Goal: Task Accomplishment & Management: Manage account settings

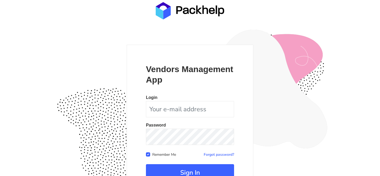
scroll to position [51, 0]
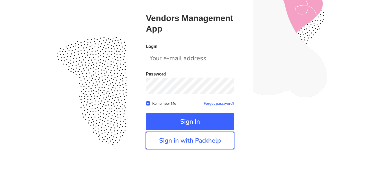
click at [188, 140] on link "Sign in with Packhelp" at bounding box center [190, 140] width 88 height 17
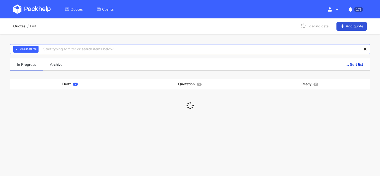
click at [151, 48] on input "text" at bounding box center [190, 49] width 360 height 10
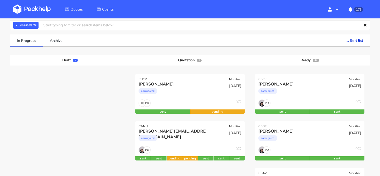
scroll to position [32, 0]
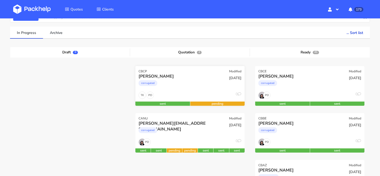
click at [207, 83] on div "corrugated" at bounding box center [173, 84] width 70 height 11
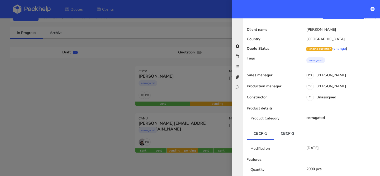
scroll to position [29, 0]
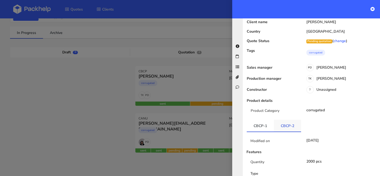
click at [289, 128] on link "CBCP-2" at bounding box center [287, 126] width 27 height 12
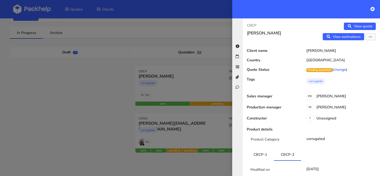
scroll to position [25, 0]
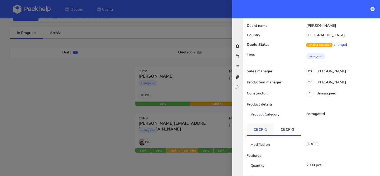
click at [264, 134] on link "CBCP-1" at bounding box center [259, 130] width 27 height 12
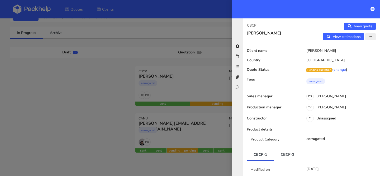
click at [369, 35] on icon "button" at bounding box center [370, 37] width 4 height 4
click at [358, 51] on link "Edit quote" at bounding box center [353, 47] width 46 height 9
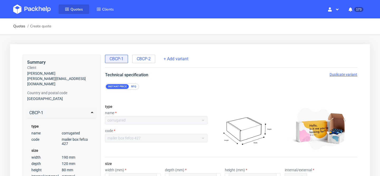
click at [76, 7] on span "Quotes" at bounding box center [76, 9] width 12 height 5
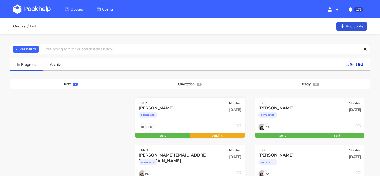
click at [213, 125] on div "PD TK 0" at bounding box center [189, 129] width 109 height 10
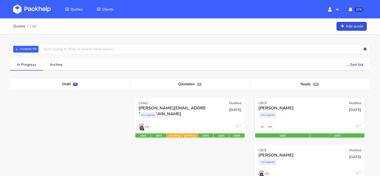
click at [306, 122] on div "[PERSON_NAME] corrugated" at bounding box center [291, 114] width 74 height 18
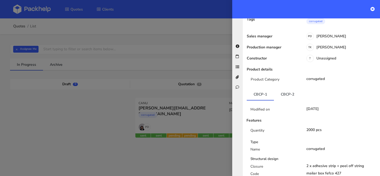
scroll to position [56, 0]
click at [283, 96] on link "CBCP-2" at bounding box center [287, 94] width 27 height 12
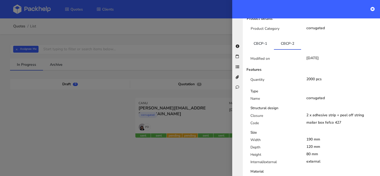
scroll to position [106, 0]
click at [263, 40] on link "CBCP-1" at bounding box center [259, 44] width 27 height 12
click at [280, 41] on link "CBCP-2" at bounding box center [287, 44] width 27 height 12
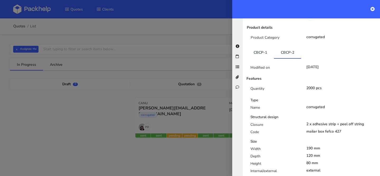
scroll to position [75, 0]
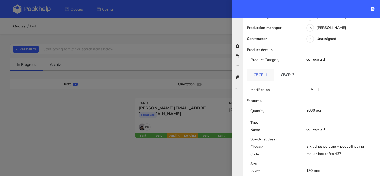
click at [267, 75] on link "CBCP-1" at bounding box center [259, 75] width 27 height 12
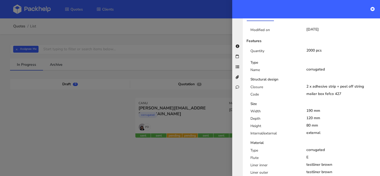
scroll to position [113, 0]
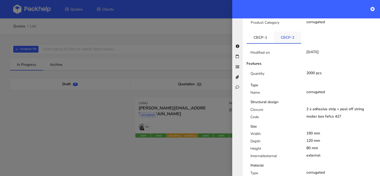
click at [290, 40] on link "CBCP-2" at bounding box center [287, 38] width 27 height 12
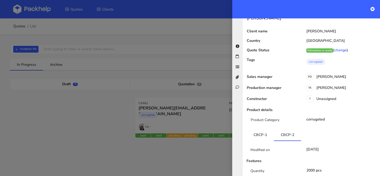
scroll to position [0, 0]
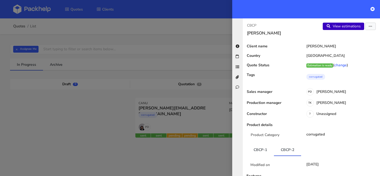
click at [344, 25] on link "View estimations" at bounding box center [342, 26] width 41 height 7
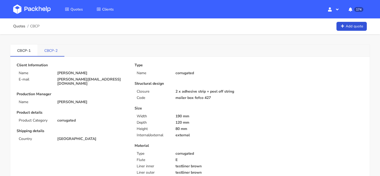
click at [59, 52] on link "CBCP-2" at bounding box center [50, 51] width 27 height 12
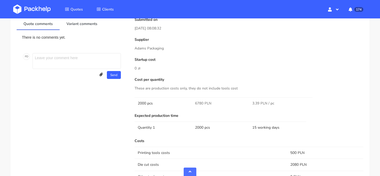
scroll to position [253, 0]
drag, startPoint x: 193, startPoint y: 104, endPoint x: 199, endPoint y: 103, distance: 5.9
click at [199, 103] on td "6780 PLN" at bounding box center [220, 103] width 57 height 12
click at [199, 103] on span "6780 PLN" at bounding box center [203, 102] width 16 height 5
drag, startPoint x: 194, startPoint y: 102, endPoint x: 203, endPoint y: 103, distance: 9.3
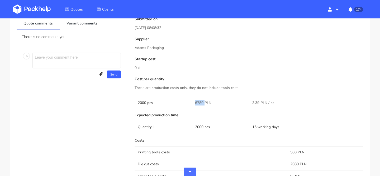
click at [203, 103] on td "6780 PLN" at bounding box center [220, 103] width 57 height 12
copy span "6780"
click at [230, 100] on td "6780 PLN" at bounding box center [220, 103] width 57 height 12
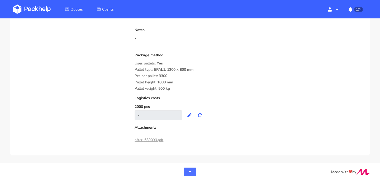
scroll to position [443, 0]
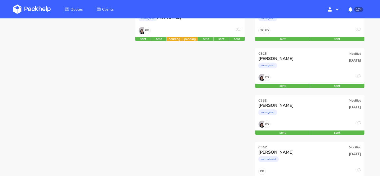
scroll to position [70, 0]
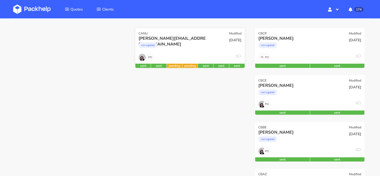
click at [220, 47] on div "[DATE]" at bounding box center [226, 45] width 37 height 18
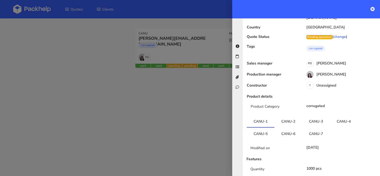
scroll to position [52, 0]
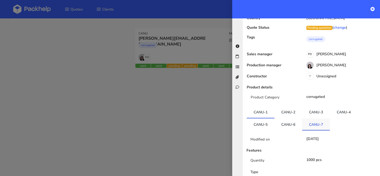
click at [318, 119] on link "CANU-7" at bounding box center [316, 125] width 28 height 12
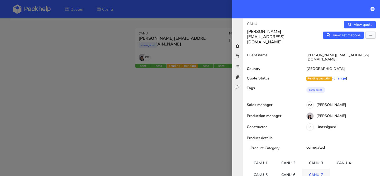
scroll to position [0, 0]
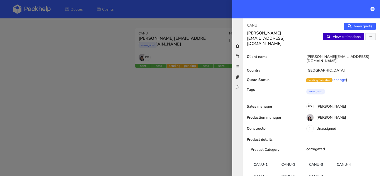
click at [352, 39] on link "View estimations" at bounding box center [342, 36] width 41 height 7
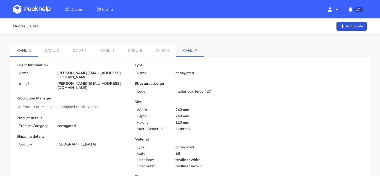
click at [185, 50] on link "CANU-7" at bounding box center [190, 51] width 28 height 12
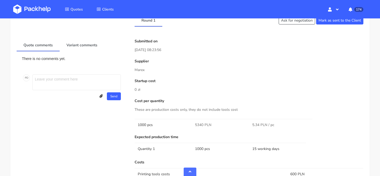
scroll to position [273, 0]
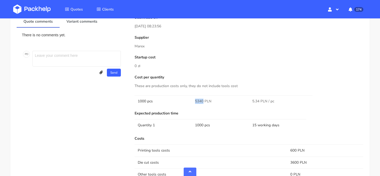
drag, startPoint x: 202, startPoint y: 102, endPoint x: 193, endPoint y: 102, distance: 9.0
click at [193, 102] on td "5340 PLN" at bounding box center [220, 101] width 57 height 12
copy span "5340"
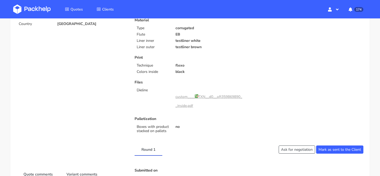
scroll to position [0, 0]
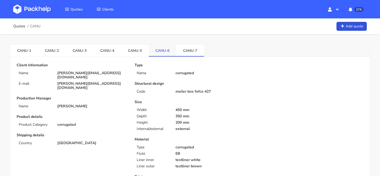
click at [169, 50] on link "CANU-6" at bounding box center [163, 51] width 28 height 12
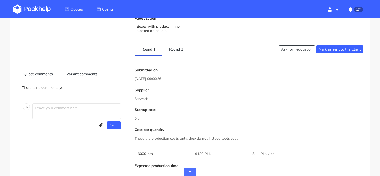
scroll to position [212, 0]
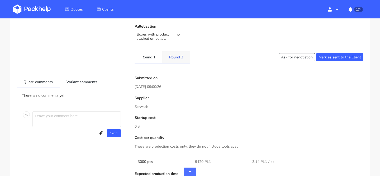
click at [181, 59] on link "Round 2" at bounding box center [176, 57] width 28 height 12
click at [156, 57] on link "Round 1" at bounding box center [148, 57] width 28 height 12
click at [172, 57] on link "Round 2" at bounding box center [176, 57] width 28 height 12
click at [155, 57] on link "Round 1" at bounding box center [148, 57] width 28 height 12
click at [170, 56] on link "Round 2" at bounding box center [176, 57] width 28 height 12
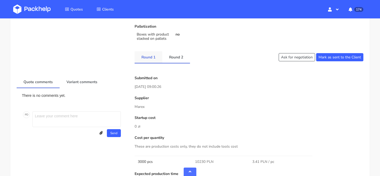
click at [151, 56] on link "Round 1" at bounding box center [148, 57] width 28 height 12
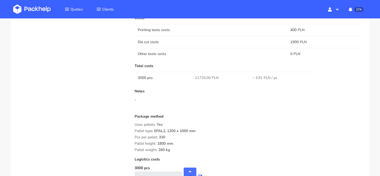
scroll to position [397, 0]
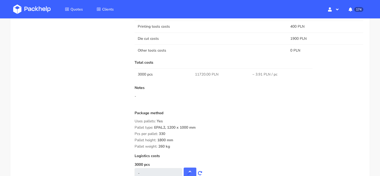
drag, startPoint x: 177, startPoint y: 148, endPoint x: 133, endPoint y: 120, distance: 52.1
click at [133, 120] on div "Submitted on 08 Aug 2025 09:00:26 Supplier Serwach Startup cost 0 zł Cost per q…" at bounding box center [249, 37] width 236 height 293
copy div "Uses pallets: Yes Pallet type: EPAL2, 1200 x 1000 mm Pcs per pallet: 330 Pallet…"
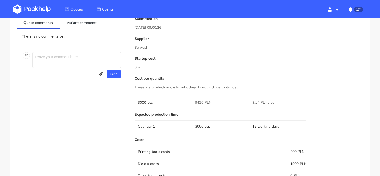
scroll to position [0, 0]
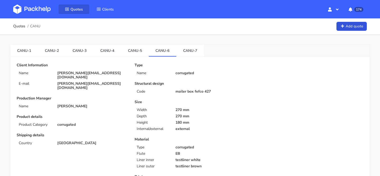
click at [74, 12] on link "Quotes" at bounding box center [74, 8] width 31 height 9
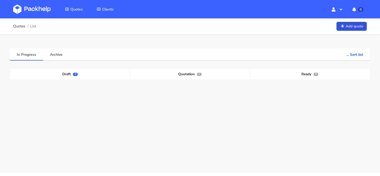
click at [131, 54] on ul "In Progress Archive ... Sort list Last added From old to new Last updated Estim…" at bounding box center [190, 55] width 360 height 12
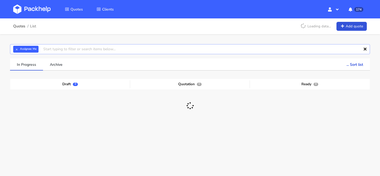
click at [115, 49] on input "text" at bounding box center [190, 49] width 360 height 10
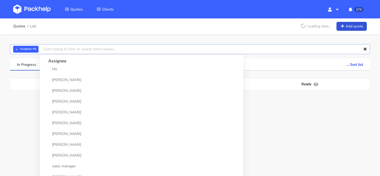
type input "c"
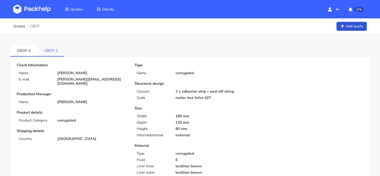
click at [55, 54] on link "CBCP-2" at bounding box center [50, 51] width 27 height 12
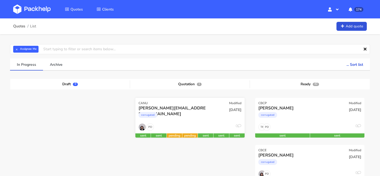
click at [201, 110] on div "[PERSON_NAME][EMAIL_ADDRESS][DOMAIN_NAME]" at bounding box center [173, 108] width 70 height 6
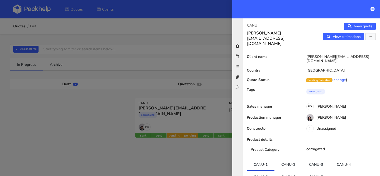
scroll to position [31, 0]
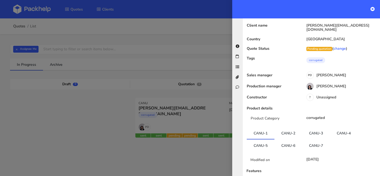
click at [298, 140] on link "CANU-6" at bounding box center [288, 146] width 28 height 12
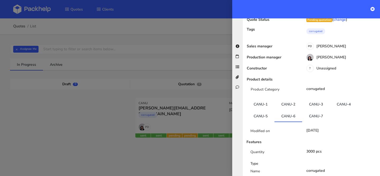
scroll to position [0, 0]
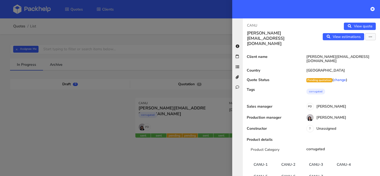
click at [344, 43] on div "CANU [EMAIL_ADDRESS][DOMAIN_NAME] View quote View estimations Edit quote Reject…" at bounding box center [311, 97] width 137 height 158
click at [347, 38] on link "View estimations" at bounding box center [342, 36] width 41 height 7
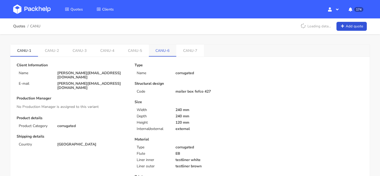
click at [163, 47] on link "CANU-6" at bounding box center [163, 51] width 28 height 12
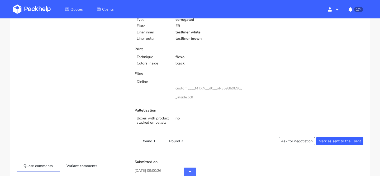
scroll to position [441, 0]
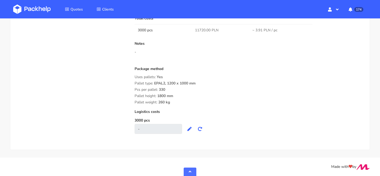
drag, startPoint x: 181, startPoint y: 102, endPoint x: 133, endPoint y: 74, distance: 55.2
copy div "Uses pallets: Yes Pallet type: EPAL2, 1200 x 1000 mm Pcs per pallet: 330 Pallet…"
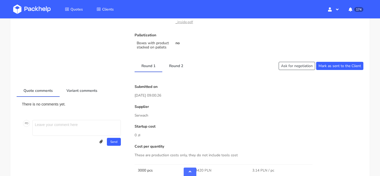
scroll to position [215, 0]
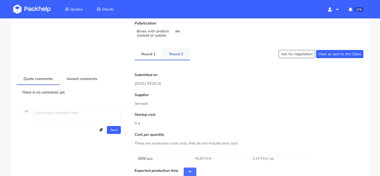
click at [177, 51] on link "Round 2" at bounding box center [176, 54] width 28 height 12
click at [153, 54] on link "Round 1" at bounding box center [148, 54] width 28 height 12
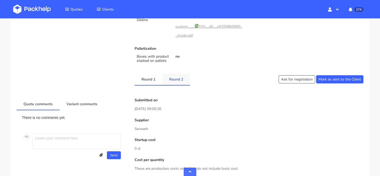
click at [180, 82] on link "Round 2" at bounding box center [176, 80] width 28 height 12
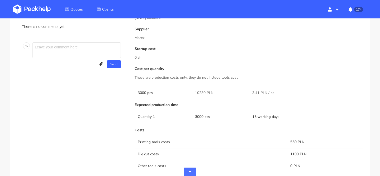
scroll to position [260, 0]
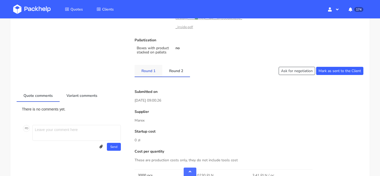
click at [152, 76] on link "Round 1" at bounding box center [148, 71] width 28 height 12
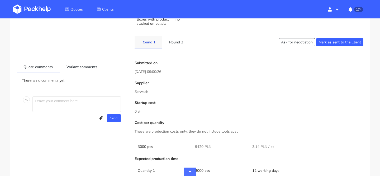
scroll to position [146, 0]
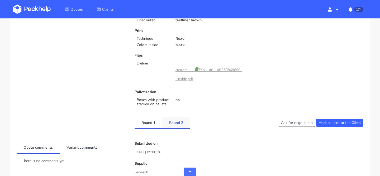
click at [174, 121] on link "Round 2" at bounding box center [176, 123] width 28 height 12
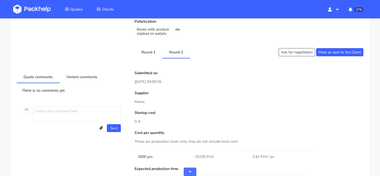
scroll to position [212, 0]
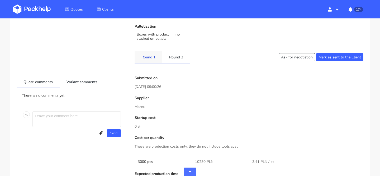
click at [147, 59] on link "Round 1" at bounding box center [148, 57] width 28 height 12
click at [163, 58] on link "Round 2" at bounding box center [176, 57] width 28 height 12
click at [139, 56] on link "Round 1" at bounding box center [148, 57] width 28 height 12
click at [173, 57] on link "Round 2" at bounding box center [176, 57] width 28 height 12
click at [151, 61] on link "Round 1" at bounding box center [148, 57] width 28 height 12
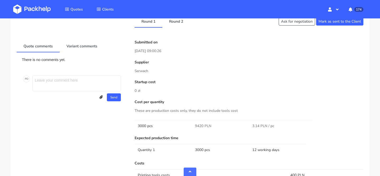
scroll to position [235, 0]
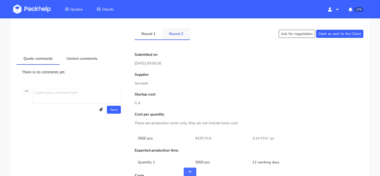
click at [176, 35] on link "Round 2" at bounding box center [176, 34] width 28 height 12
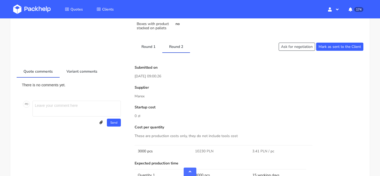
scroll to position [219, 0]
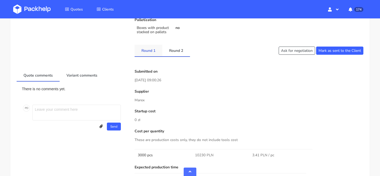
click at [147, 47] on link "Round 1" at bounding box center [148, 51] width 28 height 12
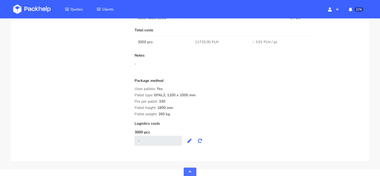
scroll to position [431, 0]
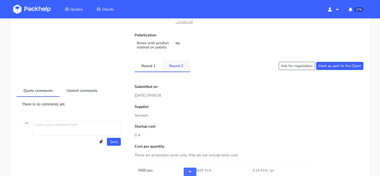
click at [176, 69] on link "Round 2" at bounding box center [176, 66] width 28 height 12
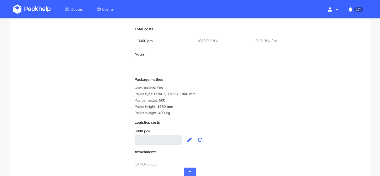
scroll to position [430, 0]
drag, startPoint x: 176, startPoint y: 114, endPoint x: 135, endPoint y: 87, distance: 48.9
click at [135, 87] on div "Package method Uses pallets: Yes Pallet type: EPAL2, 1200 x 1000 mm Pcs per pal…" at bounding box center [248, 96] width 229 height 38
copy div "Uses pallets: Yes Pallet type: EPAL2, 1200 x 1000 mm Pcs per pallet: 500 Pallet…"
click at [117, 126] on div "Quote comments Variant comments There is no comments yet. P D Send Upload attac…" at bounding box center [72, 14] width 118 height 312
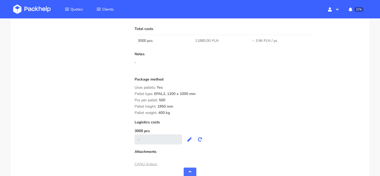
scroll to position [0, 0]
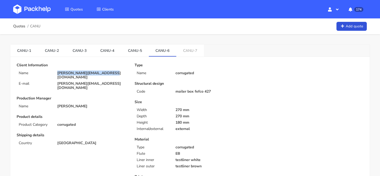
drag, startPoint x: 104, startPoint y: 74, endPoint x: 52, endPoint y: 74, distance: 51.1
click at [52, 74] on div "Name francois@richardorlinski.fr" at bounding box center [72, 75] width 118 height 8
copy div "[PERSON_NAME][EMAIL_ADDRESS][DOMAIN_NAME]"
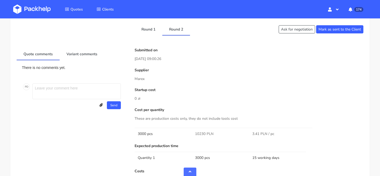
scroll to position [250, 0]
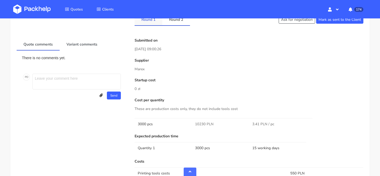
click at [151, 25] on link "Round 1" at bounding box center [148, 20] width 28 height 12
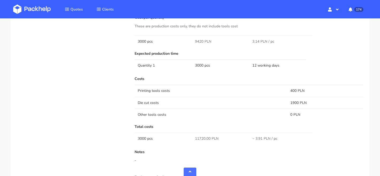
scroll to position [441, 0]
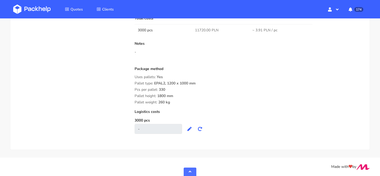
drag, startPoint x: 176, startPoint y: 104, endPoint x: 131, endPoint y: 75, distance: 53.3
copy div "Uses pallets: Yes Pallet type: EPAL2, 1200 x 1000 mm Pcs per pallet: 330 Pallet…"
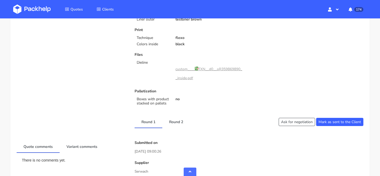
scroll to position [0, 0]
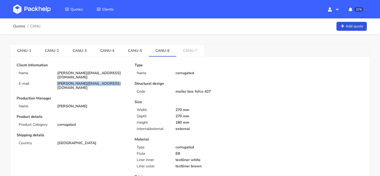
drag, startPoint x: 104, startPoint y: 78, endPoint x: 53, endPoint y: 81, distance: 51.0
click at [54, 82] on div "[PERSON_NAME][EMAIL_ADDRESS][DOMAIN_NAME]" at bounding box center [92, 86] width 77 height 8
copy div "[PERSON_NAME][EMAIL_ADDRESS][DOMAIN_NAME]"
click at [70, 3] on li "Quotes" at bounding box center [74, 9] width 31 height 15
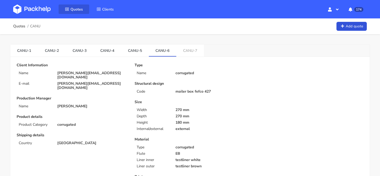
click at [73, 11] on span "Quotes" at bounding box center [76, 9] width 12 height 5
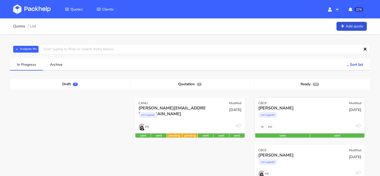
click at [316, 123] on div "Dinda Annisa corrugated" at bounding box center [291, 114] width 74 height 18
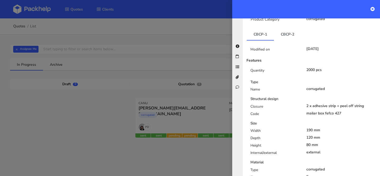
scroll to position [116, 0]
click at [289, 37] on link "CBCP-2" at bounding box center [287, 34] width 27 height 12
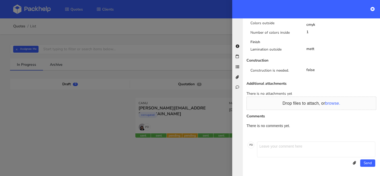
scroll to position [0, 0]
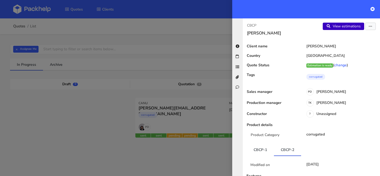
click at [340, 25] on link "View estimations" at bounding box center [342, 26] width 41 height 7
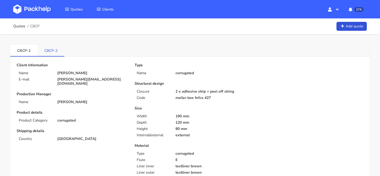
click at [59, 54] on link "CBCP-2" at bounding box center [50, 51] width 27 height 12
click at [21, 46] on link "CBCP-1" at bounding box center [23, 51] width 27 height 12
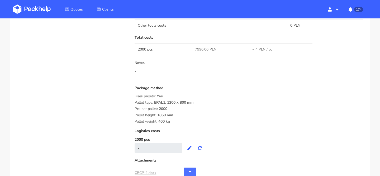
scroll to position [405, 0]
drag, startPoint x: 184, startPoint y: 123, endPoint x: 133, endPoint y: 95, distance: 57.8
click at [133, 95] on div "Submitted on [DATE] 15:33:22 Supplier [GEOGRAPHIC_DATA] Startup cost 0 zł Cost …" at bounding box center [249, 21] width 236 height 312
copy div "Uses pallets: Yes Pallet type: EPAL1, 1200 x 800 mm Pcs per pallet: 2000 Pallet…"
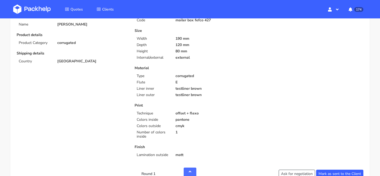
scroll to position [0, 0]
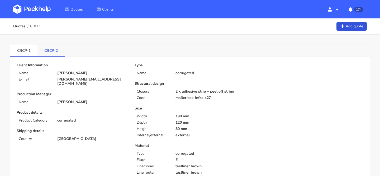
click at [50, 56] on link "CBCP-2" at bounding box center [50, 51] width 27 height 12
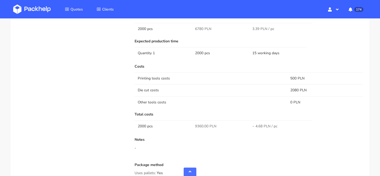
scroll to position [443, 0]
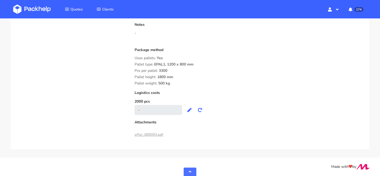
drag, startPoint x: 175, startPoint y: 85, endPoint x: 132, endPoint y: 59, distance: 50.4
copy div "Uses pallets: Yes Pallet type: EPAL1, 1200 x 800 mm Pcs per pallet: 3300 Pallet…"
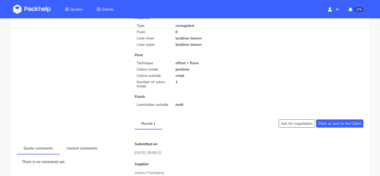
scroll to position [0, 0]
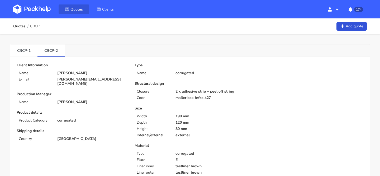
click at [80, 10] on span "Quotes" at bounding box center [76, 9] width 12 height 5
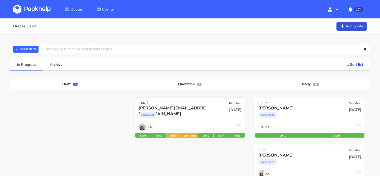
click at [202, 115] on div "corrugated" at bounding box center [173, 116] width 70 height 11
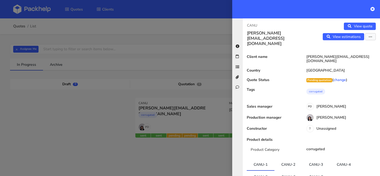
scroll to position [36, 0]
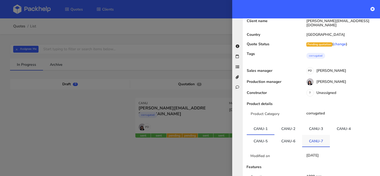
click at [313, 135] on link "CANU-7" at bounding box center [316, 141] width 28 height 12
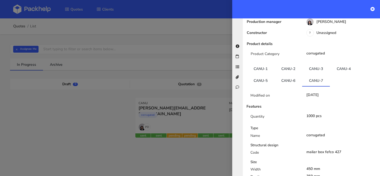
scroll to position [98, 0]
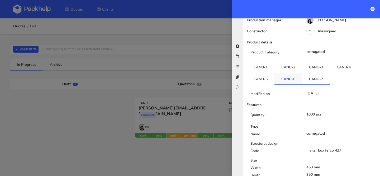
click at [293, 73] on link "CANU-6" at bounding box center [288, 79] width 28 height 12
click at [318, 73] on link "CANU-7" at bounding box center [316, 79] width 28 height 12
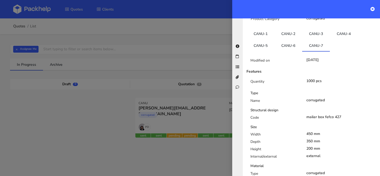
scroll to position [126, 0]
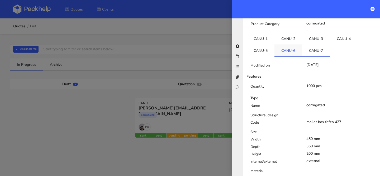
click at [291, 45] on link "CANU-6" at bounding box center [288, 51] width 28 height 12
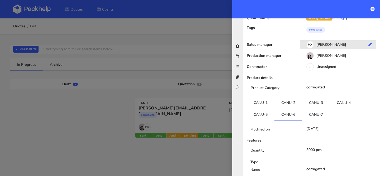
scroll to position [0, 0]
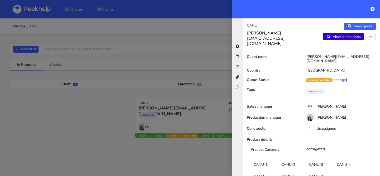
click at [347, 35] on link "View estimations" at bounding box center [342, 36] width 41 height 7
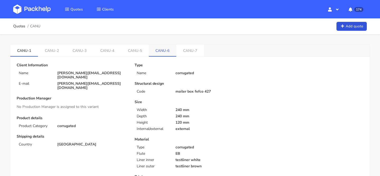
click at [162, 52] on link "CANU-6" at bounding box center [163, 51] width 28 height 12
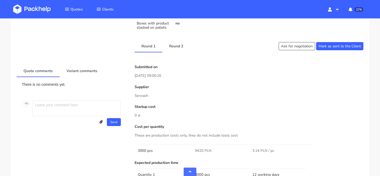
scroll to position [211, 0]
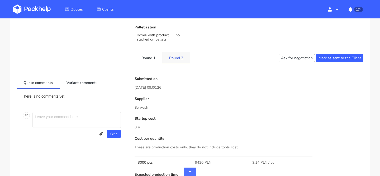
click at [173, 60] on link "Round 2" at bounding box center [176, 58] width 28 height 12
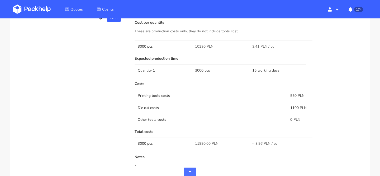
scroll to position [331, 0]
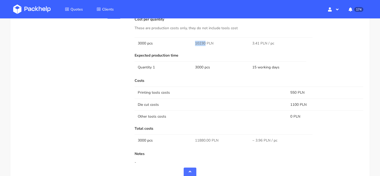
drag, startPoint x: 193, startPoint y: 45, endPoint x: 204, endPoint y: 45, distance: 10.8
click at [204, 45] on td "10230 PLN" at bounding box center [220, 43] width 57 height 12
copy span "10230"
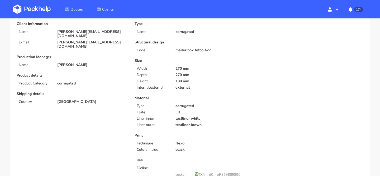
scroll to position [0, 0]
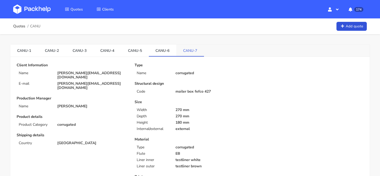
click at [186, 53] on link "CANU-7" at bounding box center [190, 51] width 28 height 12
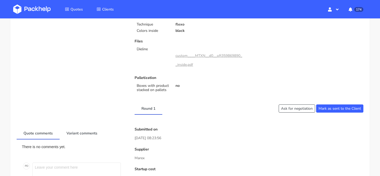
scroll to position [24, 0]
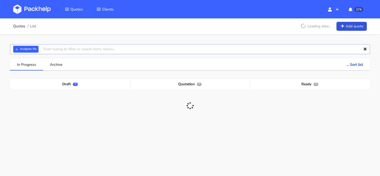
click at [145, 50] on input "text" at bounding box center [190, 49] width 360 height 10
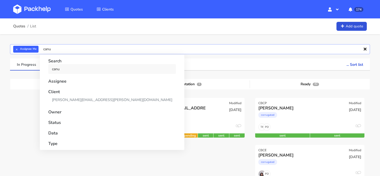
type input "canu"
click at [79, 66] on link "canu" at bounding box center [112, 69] width 128 height 10
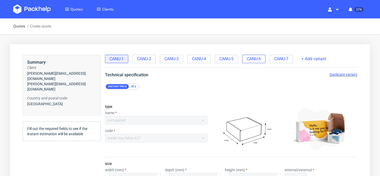
click at [258, 61] on span "CANU-6" at bounding box center [253, 59] width 14 height 6
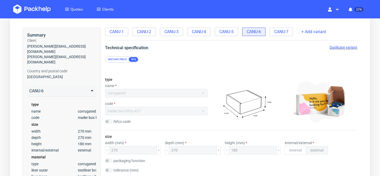
scroll to position [18, 0]
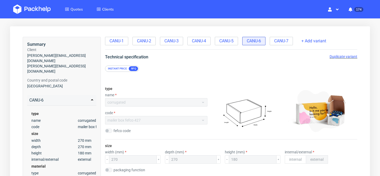
click at [348, 56] on span "Duplicate variant" at bounding box center [343, 57] width 28 height 4
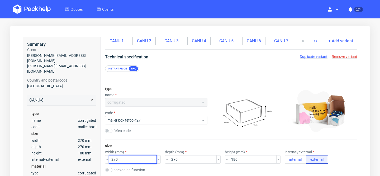
click at [131, 161] on input "270" at bounding box center [133, 160] width 48 height 8
type input "2"
type input "270"
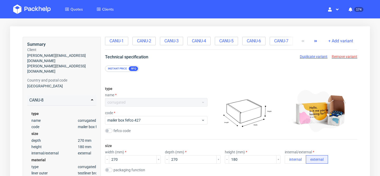
click at [209, 145] on div "size width (mm) 270 depth (mm) 270 height (mm) 180 internal/external internal e…" at bounding box center [231, 163] width 252 height 47
click at [258, 40] on span "CANU-6" at bounding box center [253, 41] width 14 height 6
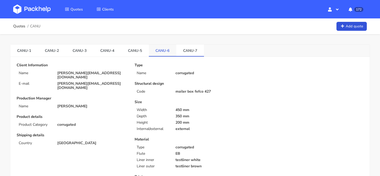
click at [166, 53] on link "CANU-6" at bounding box center [163, 51] width 28 height 12
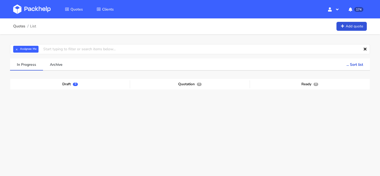
click at [121, 33] on div "Quotes List Add quote" at bounding box center [190, 26] width 380 height 16
click at [87, 49] on input "text" at bounding box center [190, 49] width 360 height 10
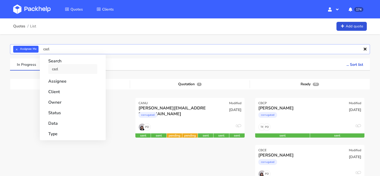
type input "cazl"
click at [71, 69] on link "cazl" at bounding box center [72, 69] width 49 height 10
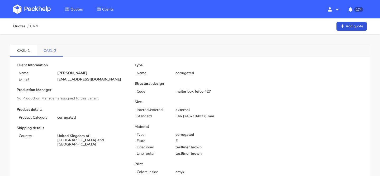
click at [53, 53] on link "CAZL-2" at bounding box center [50, 51] width 26 height 12
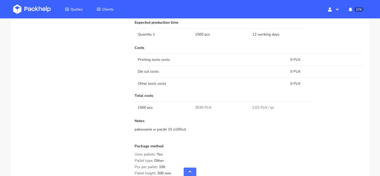
scroll to position [351, 0]
drag, startPoint x: 187, startPoint y: 130, endPoint x: 127, endPoint y: 130, distance: 59.8
click at [127, 130] on div "Quote comments Variant comments P D NB: 15 roznych artworkow, czyli po 100 szt.…" at bounding box center [190, 84] width 354 height 318
click at [127, 130] on div "Quote comments Variant comments P D NB: 15 roznych artworkow, czyli po 100 szt.…" at bounding box center [72, 84] width 118 height 318
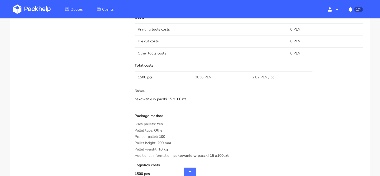
scroll to position [408, 0]
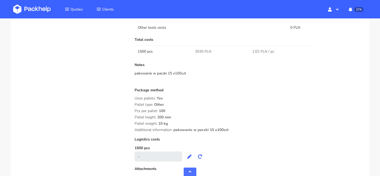
drag, startPoint x: 244, startPoint y: 130, endPoint x: 135, endPoint y: 99, distance: 113.0
click at [135, 99] on div "Package method Uses pallets: Yes Pallet type: Other Pcs per pallet: 100 Pallet …" at bounding box center [248, 110] width 229 height 44
click at [135, 99] on span "Uses pallets:" at bounding box center [144, 98] width 21 height 5
drag, startPoint x: 134, startPoint y: 99, endPoint x: 238, endPoint y: 130, distance: 108.4
click at [238, 130] on div "Package method Uses pallets: Yes Pallet type: Other Pcs per pallet: 100 Pallet …" at bounding box center [248, 110] width 229 height 44
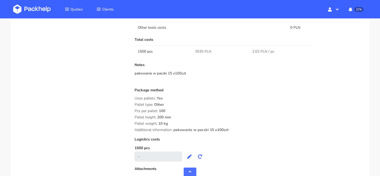
click at [238, 130] on div "Additional information: pakowanie w paczki 15 x100szt" at bounding box center [248, 130] width 229 height 4
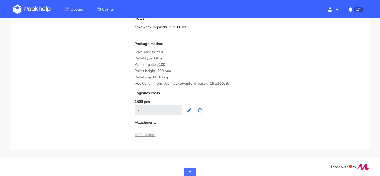
scroll to position [454, 0]
click at [145, 136] on link "CAZL-2.docx" at bounding box center [144, 134] width 21 height 5
click at [272, 3] on div "Quotes Clients Hello, Philippe Profile Sign Out 174 Notifications [dinda@mobile…" at bounding box center [190, 9] width 380 height 18
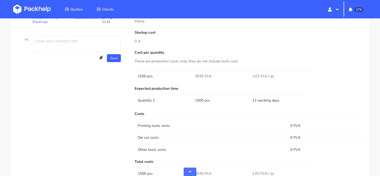
scroll to position [290, 0]
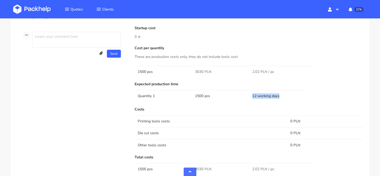
drag, startPoint x: 250, startPoint y: 97, endPoint x: 284, endPoint y: 98, distance: 33.5
click at [284, 98] on td "12 working days" at bounding box center [277, 96] width 57 height 12
copy td "12 working days"
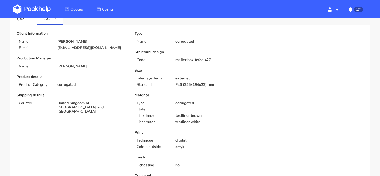
scroll to position [0, 0]
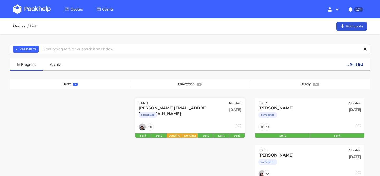
click at [195, 118] on div "corrugated" at bounding box center [173, 116] width 70 height 11
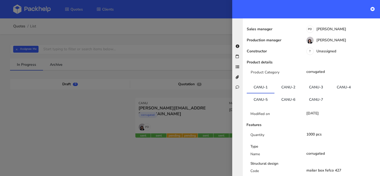
scroll to position [82, 0]
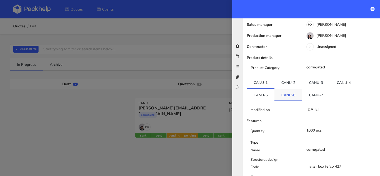
click at [290, 89] on link "CANU-6" at bounding box center [288, 95] width 28 height 12
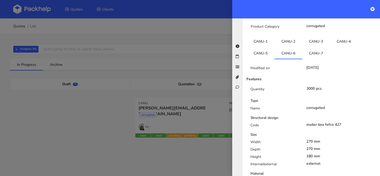
scroll to position [119, 0]
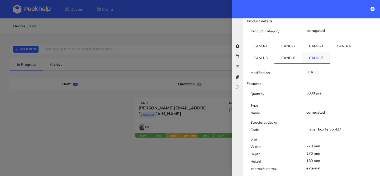
click at [313, 52] on link "CANU-7" at bounding box center [316, 58] width 28 height 12
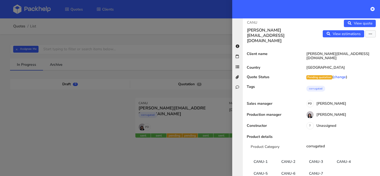
scroll to position [0, 0]
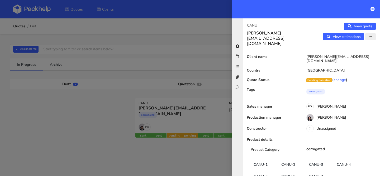
click at [371, 38] on icon "button" at bounding box center [370, 37] width 4 height 4
click at [345, 49] on link "Edit quote" at bounding box center [353, 47] width 46 height 9
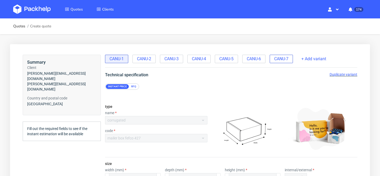
click at [284, 60] on span "CANU-7" at bounding box center [281, 59] width 14 height 6
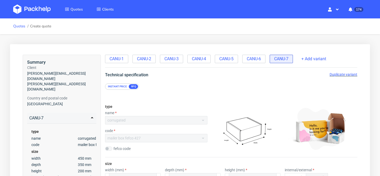
click at [20, 26] on link "Quotes" at bounding box center [19, 26] width 12 height 4
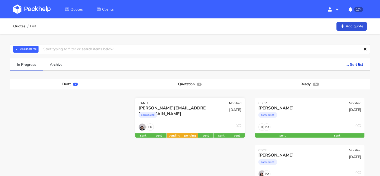
click at [187, 111] on div "[PERSON_NAME][EMAIL_ADDRESS][DOMAIN_NAME]" at bounding box center [173, 108] width 70 height 6
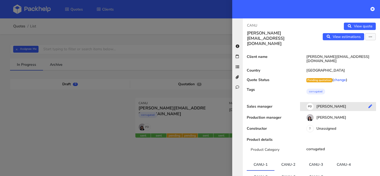
scroll to position [100, 0]
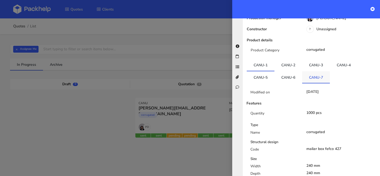
click at [315, 71] on link "CANU-7" at bounding box center [316, 77] width 28 height 12
click at [290, 71] on link "CANU-6" at bounding box center [288, 77] width 28 height 12
click at [321, 71] on link "CANU-7" at bounding box center [316, 77] width 28 height 12
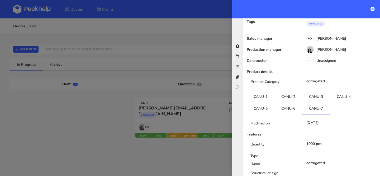
scroll to position [67, 0]
click at [294, 103] on link "CANU-6" at bounding box center [288, 109] width 28 height 12
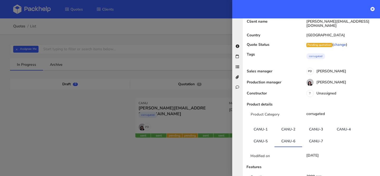
scroll to position [0, 0]
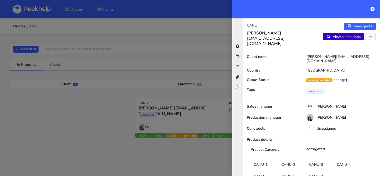
click at [344, 38] on link "View estimations" at bounding box center [342, 36] width 41 height 7
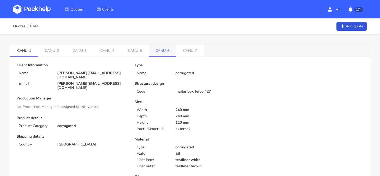
click at [156, 51] on link "CANU-6" at bounding box center [163, 51] width 28 height 12
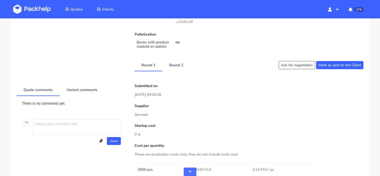
scroll to position [203, 0]
click at [177, 67] on link "Round 2" at bounding box center [176, 66] width 28 height 12
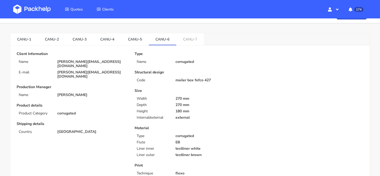
scroll to position [12, 0]
click at [193, 39] on link "CANU-7" at bounding box center [190, 39] width 28 height 12
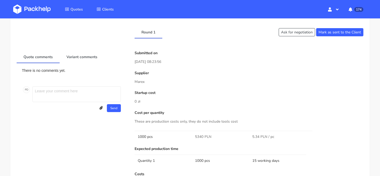
scroll to position [0, 0]
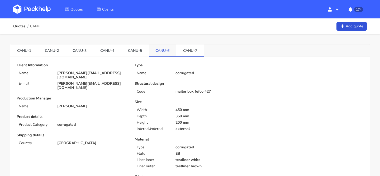
click at [168, 49] on link "CANU-6" at bounding box center [163, 51] width 28 height 12
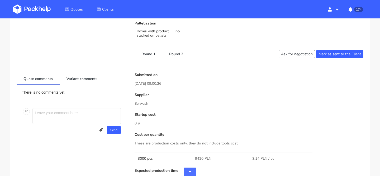
scroll to position [215, 0]
click at [180, 56] on link "Round 2" at bounding box center [176, 55] width 28 height 12
click at [155, 57] on link "Round 1" at bounding box center [148, 55] width 28 height 12
click at [172, 56] on link "Round 2" at bounding box center [176, 55] width 28 height 12
click at [150, 59] on link "Round 1" at bounding box center [148, 55] width 28 height 12
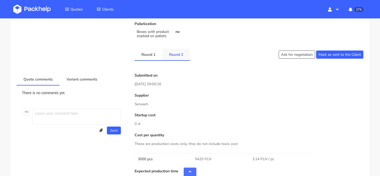
click at [169, 55] on link "Round 2" at bounding box center [176, 55] width 28 height 12
click at [295, 55] on button "Ask for negotiation" at bounding box center [296, 55] width 36 height 8
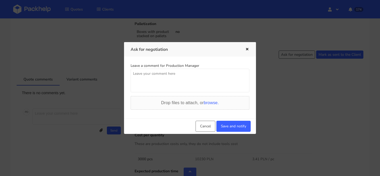
click at [203, 74] on textarea at bounding box center [189, 81] width 119 height 24
type textarea "N"
type textarea "="
type textarea ":)"
click at [238, 125] on button "Save and notify" at bounding box center [233, 126] width 34 height 11
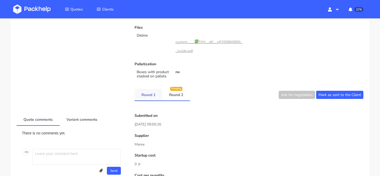
scroll to position [0, 0]
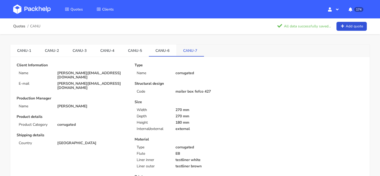
click at [188, 56] on link "CANU-7" at bounding box center [190, 51] width 28 height 12
click at [166, 52] on link "CANU-6" at bounding box center [163, 51] width 28 height 12
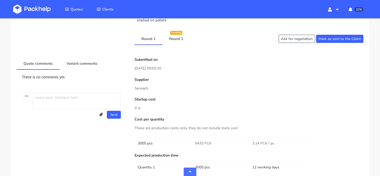
scroll to position [229, 0]
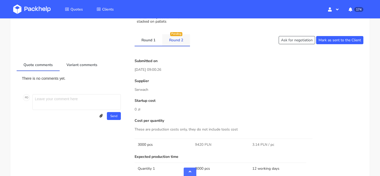
click at [178, 46] on li "Round 2 Pending" at bounding box center [176, 40] width 28 height 12
click at [175, 40] on link "Round 2" at bounding box center [176, 40] width 28 height 12
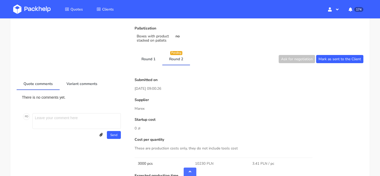
scroll to position [0, 0]
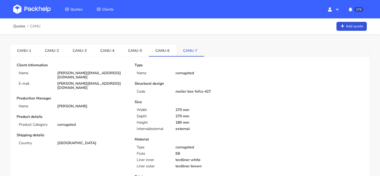
click at [191, 50] on link "CANU-7" at bounding box center [190, 51] width 28 height 12
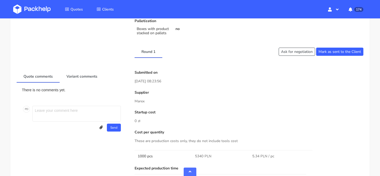
scroll to position [213, 0]
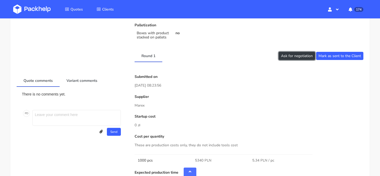
click at [298, 53] on button "Ask for negotiation" at bounding box center [296, 56] width 36 height 8
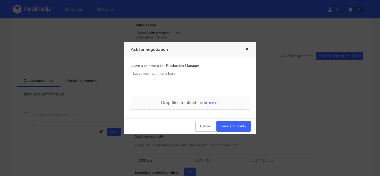
click at [208, 85] on textarea at bounding box center [189, 81] width 119 height 24
type textarea ":)"
click at [237, 126] on button "Save and notify" at bounding box center [233, 126] width 34 height 11
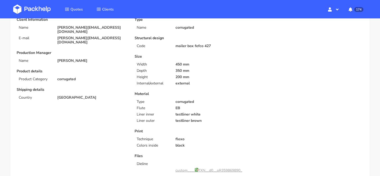
scroll to position [0, 0]
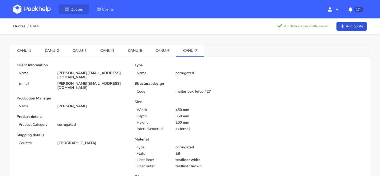
click at [74, 7] on span "Quotes" at bounding box center [76, 9] width 12 height 5
